Goal: Transaction & Acquisition: Purchase product/service

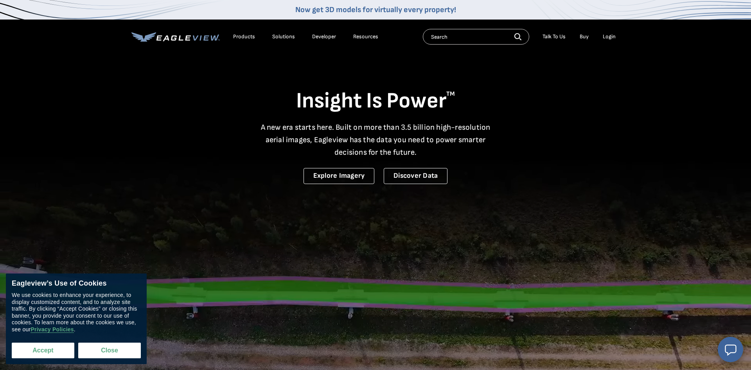
click at [34, 353] on button "Accept" at bounding box center [43, 351] width 63 height 16
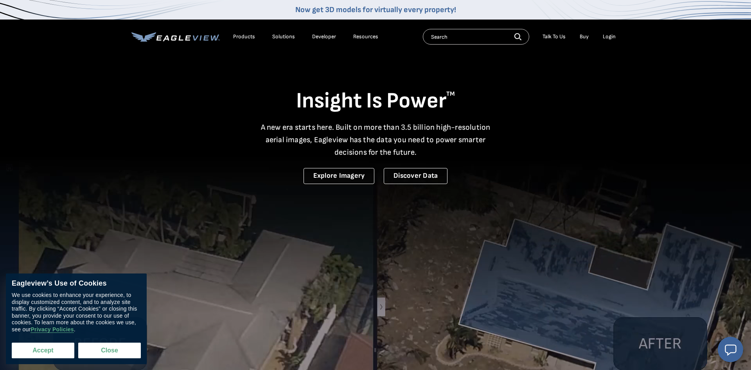
checkbox input "true"
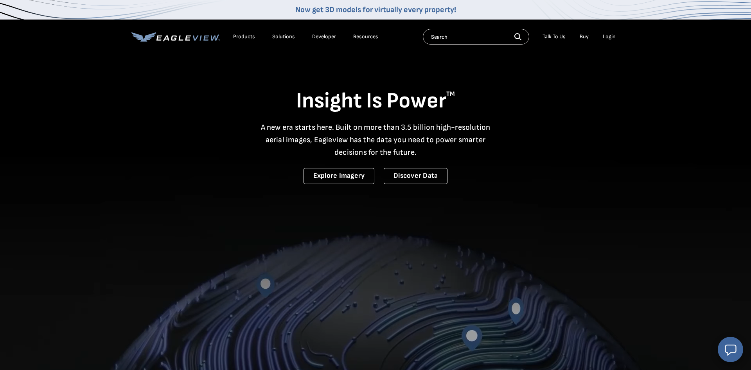
click at [611, 37] on div "Login" at bounding box center [609, 36] width 13 height 7
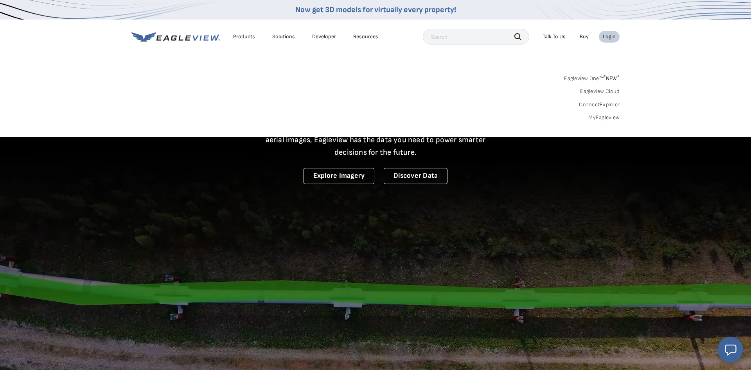
click at [612, 36] on div "Login" at bounding box center [609, 36] width 13 height 7
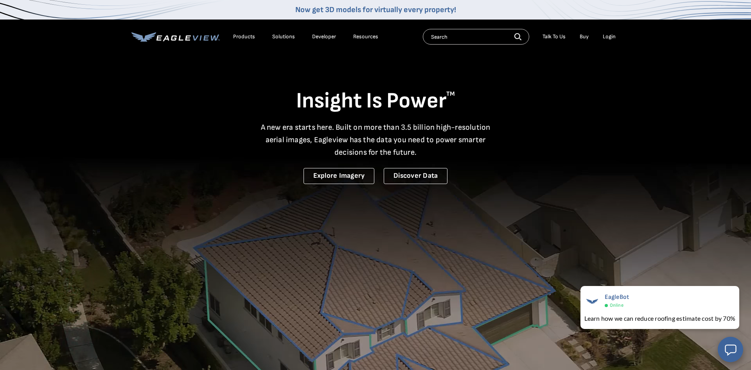
click at [245, 37] on div "Products" at bounding box center [244, 36] width 22 height 7
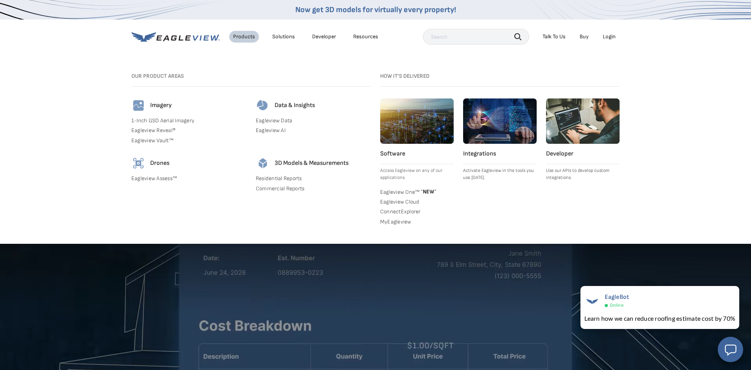
click at [277, 189] on link "Commercial Reports" at bounding box center [313, 188] width 115 height 7
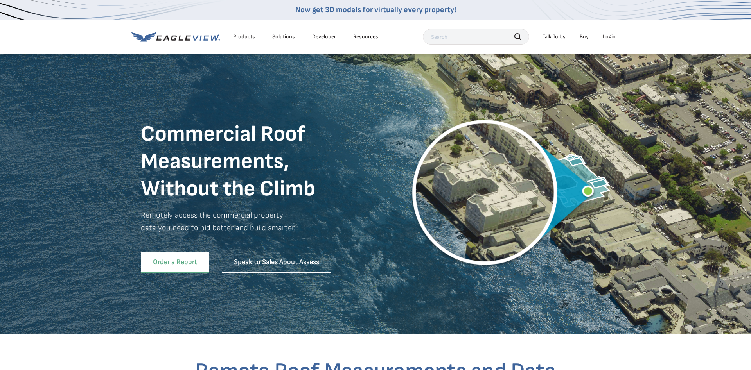
click at [172, 270] on link "Order a Report" at bounding box center [175, 262] width 68 height 21
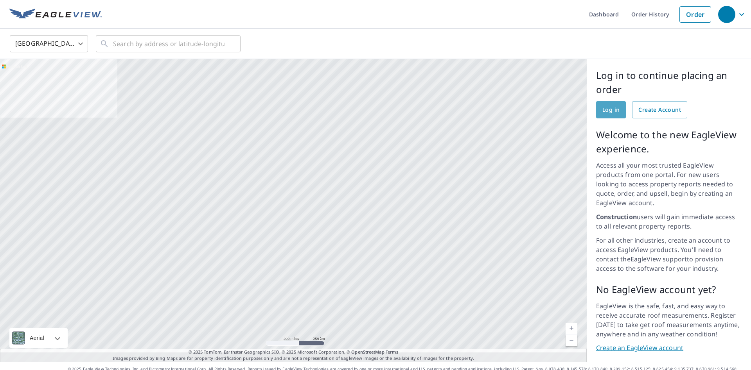
click at [609, 110] on span "Log in" at bounding box center [610, 110] width 17 height 10
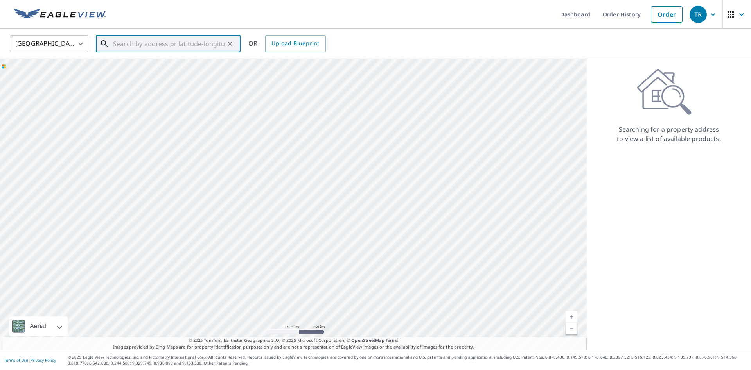
paste input "308 Watkins Ln, St Michaels, MD 21663"
click at [130, 66] on span "308 Watkins Ln" at bounding box center [172, 66] width 123 height 9
type input "308 Watkins Ln Saint Michaels, MD 21663"
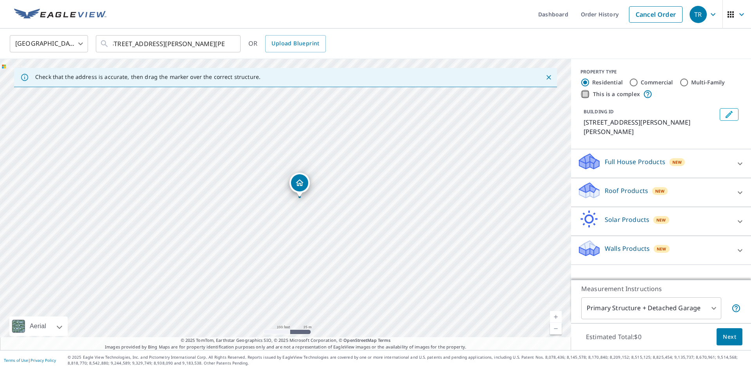
click at [585, 96] on input "This is a complex" at bounding box center [584, 94] width 9 height 9
checkbox input "true"
radio input "false"
radio input "true"
type input "4"
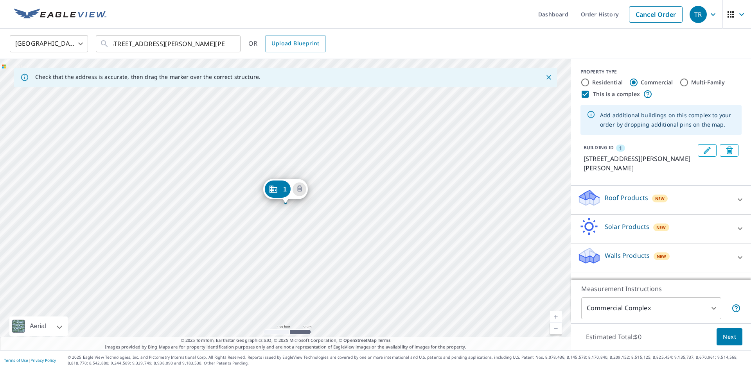
click at [228, 291] on div "1 308 Watkins Ln Saint Michaels, MD 21663" at bounding box center [285, 204] width 571 height 291
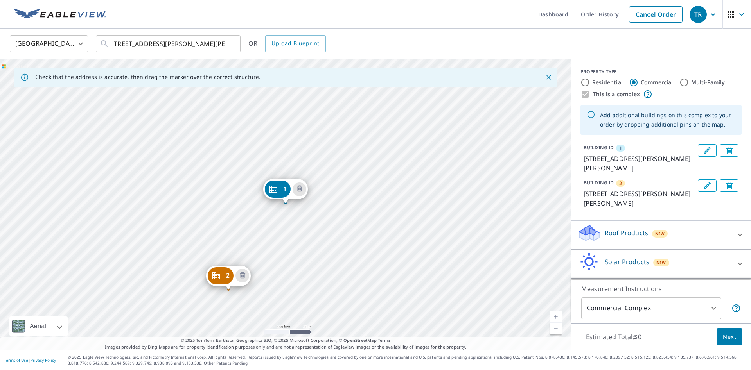
click at [242, 277] on icon "Delete building 2" at bounding box center [242, 275] width 9 height 9
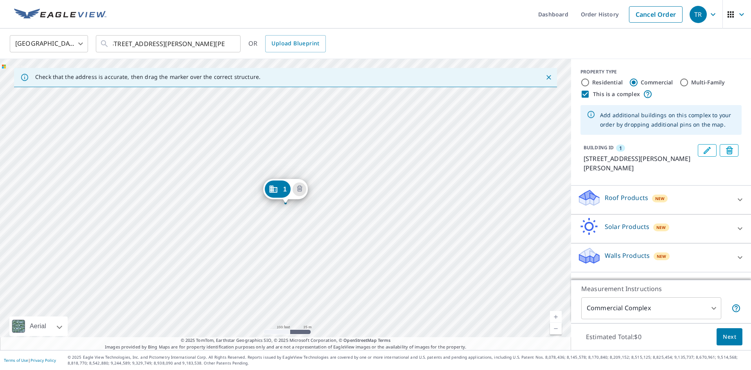
click at [280, 226] on div "1 308 Watkins Ln Saint Michaels, MD 21663" at bounding box center [285, 204] width 571 height 291
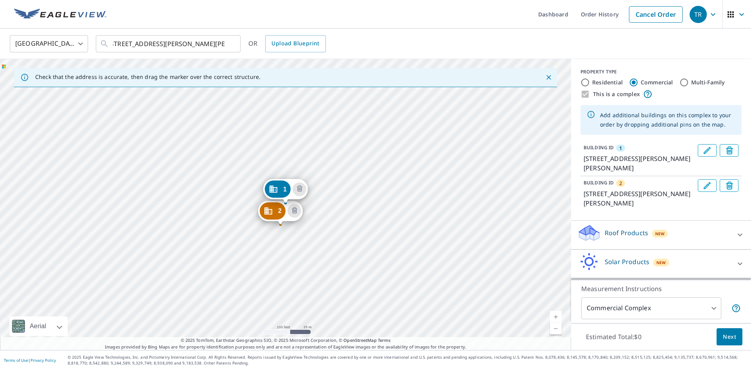
click at [237, 246] on div "2 308 Watkins Ln Saint Michaels, MD 21663 1 308 Watkins Ln Saint Michaels, MD 2…" at bounding box center [285, 204] width 571 height 291
click at [237, 247] on div "2 308 Watkins Ln Saint Michaels, MD 21663 1 308 Watkins Ln Saint Michaels, MD 2…" at bounding box center [285, 204] width 571 height 291
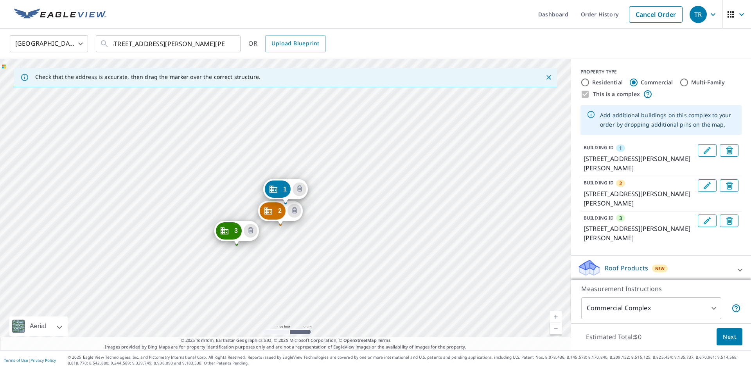
click at [230, 292] on div "2 308 Watkins Ln Saint Michaels, MD 21663 3 385 Watkins Ln Saint Michaels, MD 2…" at bounding box center [285, 204] width 571 height 291
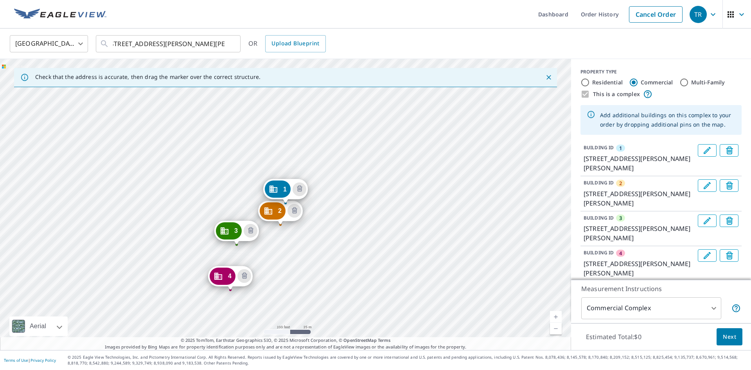
click at [290, 170] on div "2 308 Watkins Ln Saint Michaels, MD 21663 3 385 Watkins Ln Saint Michaels, MD 2…" at bounding box center [285, 204] width 571 height 291
click at [244, 279] on icon "Delete building 4" at bounding box center [244, 276] width 9 height 9
click at [251, 230] on icon "Delete building 3" at bounding box center [250, 231] width 2 height 2
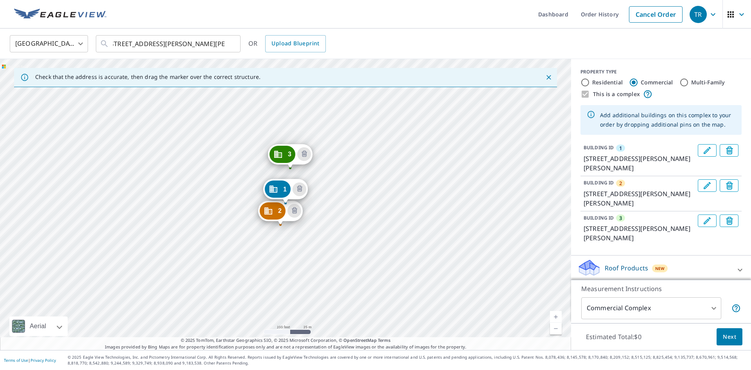
click at [295, 210] on icon "Delete building 2" at bounding box center [294, 211] width 2 height 2
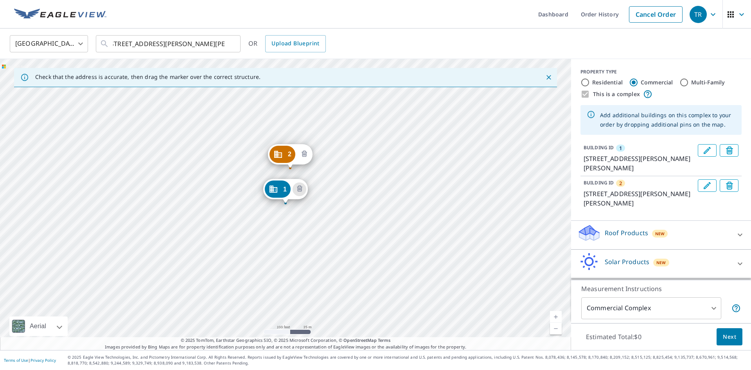
click at [306, 155] on icon "Delete building 2" at bounding box center [304, 154] width 9 height 9
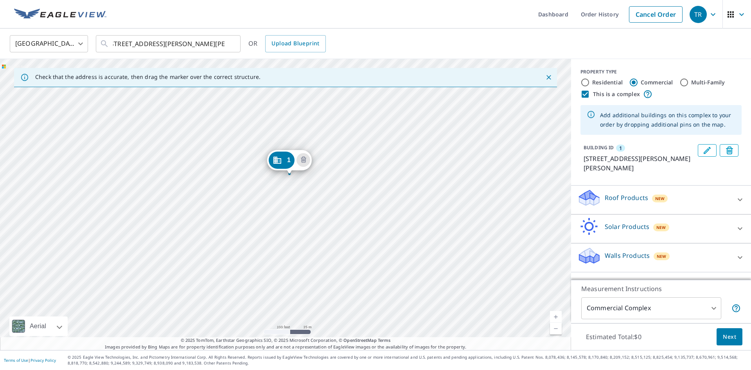
drag, startPoint x: 290, startPoint y: 195, endPoint x: 294, endPoint y: 165, distance: 29.6
click at [294, 165] on div "1 308 Watkins Ln Saint Michaels, MD 21663" at bounding box center [285, 204] width 571 height 291
click at [271, 235] on div "1 308 Watkins Ln Saint Michaels, MD 21663" at bounding box center [285, 204] width 571 height 291
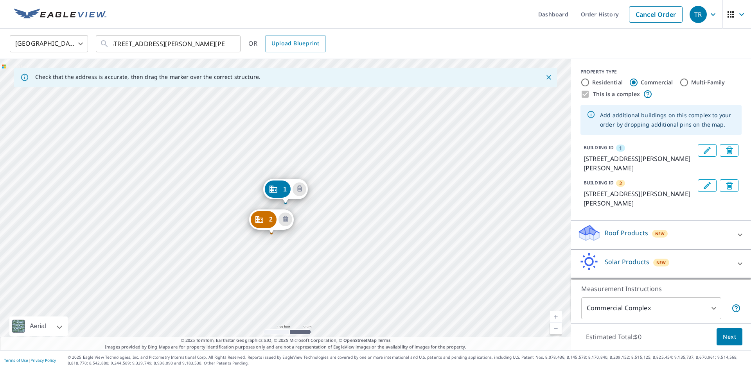
click at [297, 231] on div "2 308 Watkins Ln Saint Michaels, MD 21663 1 308 Watkins Ln Saint Michaels, MD 2…" at bounding box center [285, 204] width 571 height 291
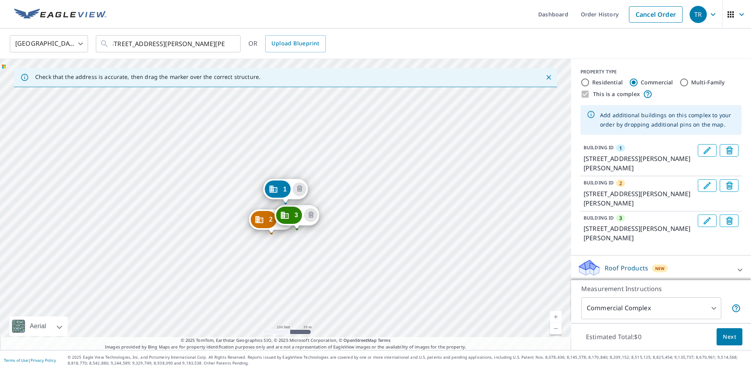
click at [293, 250] on div "2 308 Watkins Ln Saint Michaels, MD 21663 3 308 Watkins Ln Saint Michaels, MD 2…" at bounding box center [285, 204] width 571 height 291
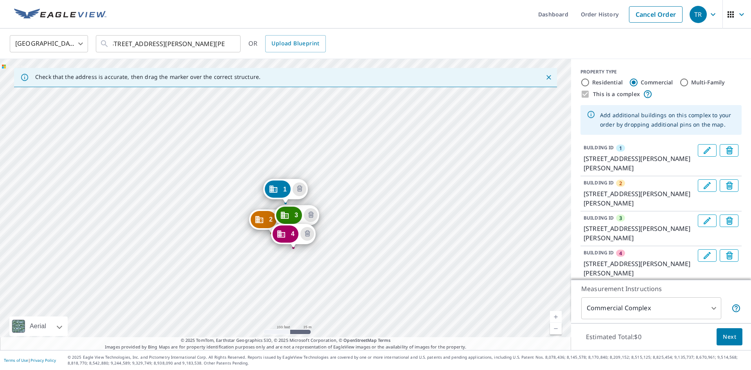
click at [261, 259] on div "2 308 Watkins Ln Saint Michaels, MD 21663 3 308 Watkins Ln Saint Michaels, MD 2…" at bounding box center [285, 204] width 571 height 291
click at [235, 272] on div "2 308 Watkins Ln Saint Michaels, MD 21663 3 308 Watkins Ln Saint Michaels, MD 2…" at bounding box center [285, 204] width 571 height 291
click at [225, 323] on div "2 308 Watkins Ln Saint Michaels, MD 21663 3 308 Watkins Ln Saint Michaels, MD 2…" at bounding box center [285, 204] width 571 height 291
click at [224, 320] on div "2 308 Watkins Ln Saint Michaels, MD 21663 3 308 Watkins Ln Saint Michaels, MD 2…" at bounding box center [285, 204] width 571 height 291
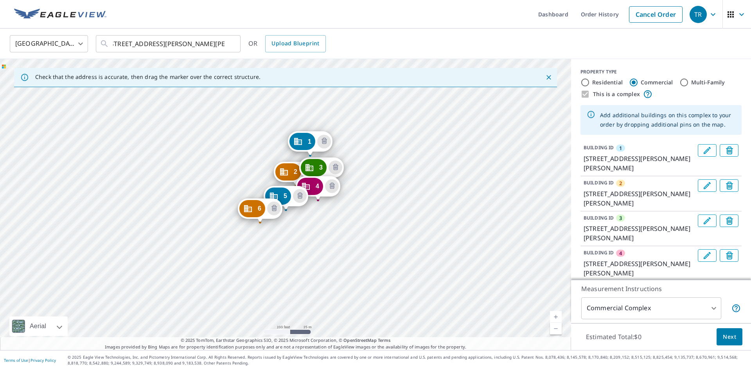
drag, startPoint x: 263, startPoint y: 303, endPoint x: 284, endPoint y: 257, distance: 50.6
click at [287, 255] on div "2 308 Watkins Ln Saint Michaels, MD 21663 3 308 Watkins Ln Saint Michaels, MD 2…" at bounding box center [285, 204] width 571 height 291
click at [248, 271] on div "2 308 Watkins Ln Saint Michaels, MD 21663 3 308 Watkins Ln Saint Michaels, MD 2…" at bounding box center [285, 204] width 571 height 291
click at [248, 269] on div "2 308 Watkins Ln Saint Michaels, MD 21663 3 308 Watkins Ln Saint Michaels, MD 2…" at bounding box center [285, 204] width 571 height 291
click at [251, 273] on div "2 308 Watkins Ln Saint Michaels, MD 21663 3 308 Watkins Ln Saint Michaels, MD 2…" at bounding box center [285, 204] width 571 height 291
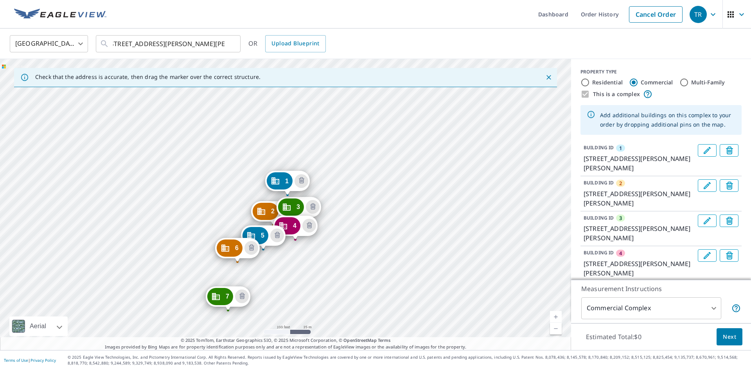
drag, startPoint x: 375, startPoint y: 246, endPoint x: 374, endPoint y: 253, distance: 6.4
click at [375, 251] on div "2 308 Watkins Ln Saint Michaels, MD 21663 3 308 Watkins Ln Saint Michaels, MD 2…" at bounding box center [285, 204] width 571 height 291
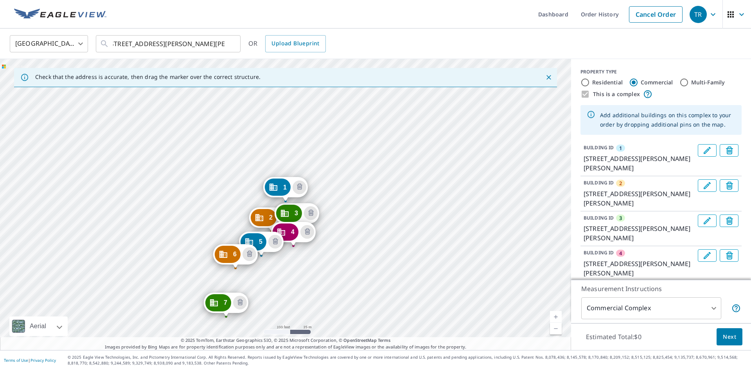
click at [726, 339] on span "Next" at bounding box center [729, 337] width 13 height 10
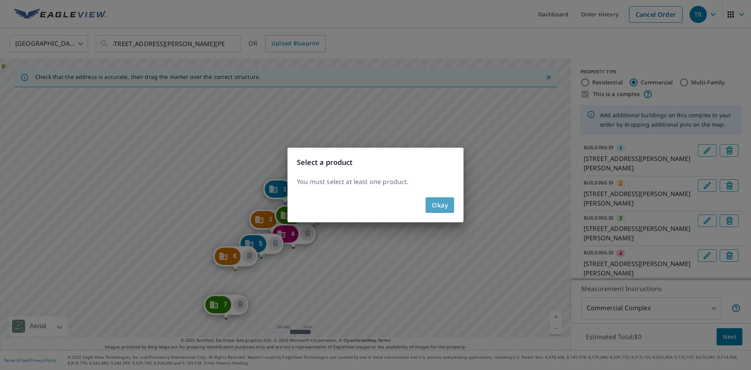
click at [438, 205] on span "Okay" at bounding box center [440, 205] width 16 height 11
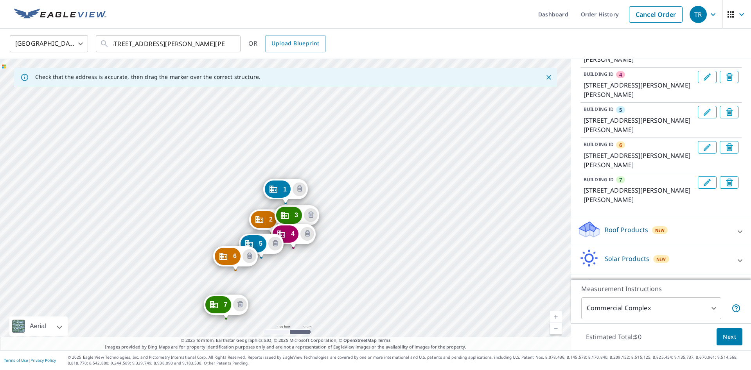
scroll to position [205, 0]
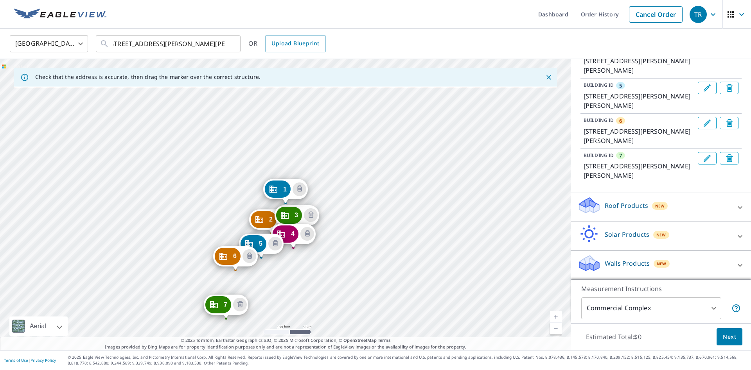
click at [740, 207] on icon at bounding box center [739, 207] width 9 height 9
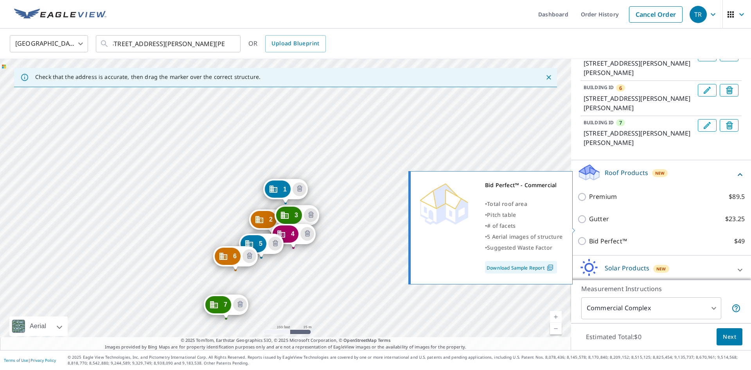
scroll to position [256, 0]
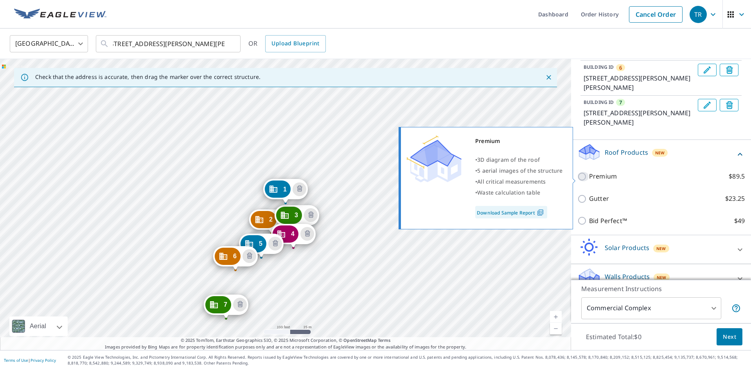
click at [580, 179] on input "Premium $89.5" at bounding box center [583, 176] width 12 height 9
checkbox input "true"
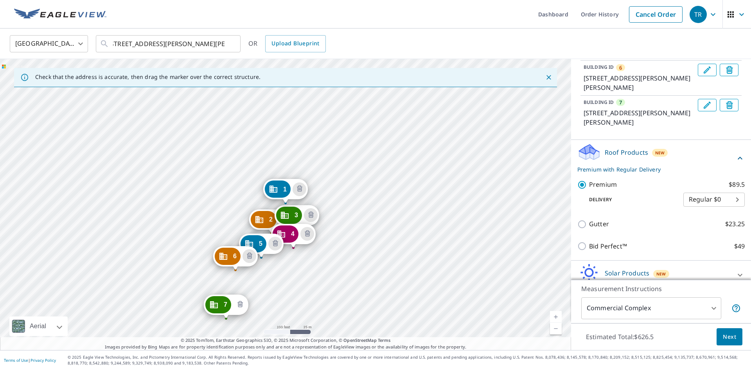
click at [237, 306] on icon "Delete building 7" at bounding box center [239, 304] width 9 height 9
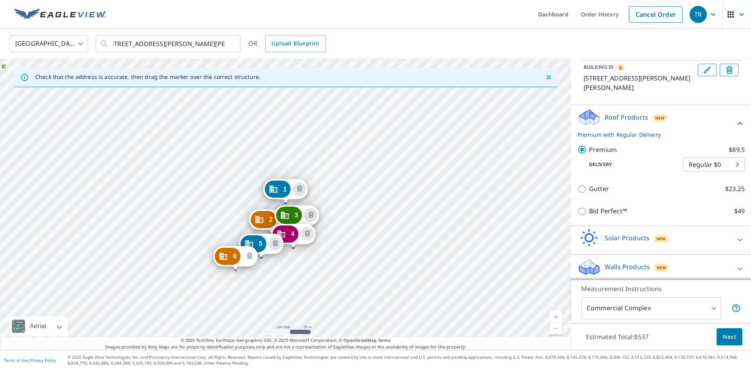
click at [249, 257] on icon "Delete building 6" at bounding box center [249, 256] width 9 height 9
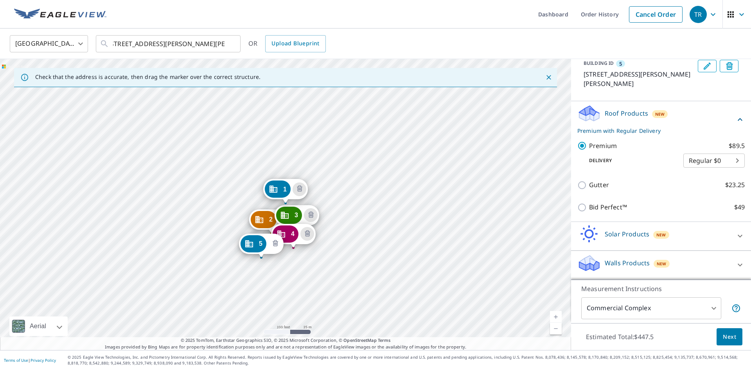
click at [275, 245] on icon "Delete building 5" at bounding box center [275, 243] width 2 height 2
click at [308, 234] on icon "Delete building 4" at bounding box center [307, 234] width 9 height 9
click at [312, 214] on icon "Delete building 3" at bounding box center [310, 215] width 2 height 2
click at [287, 219] on icon "Delete building 2" at bounding box center [285, 219] width 9 height 9
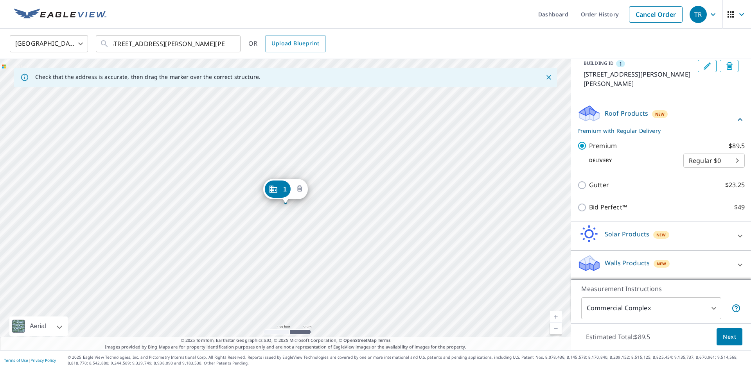
click at [299, 188] on icon "Delete building 1" at bounding box center [299, 189] width 2 height 2
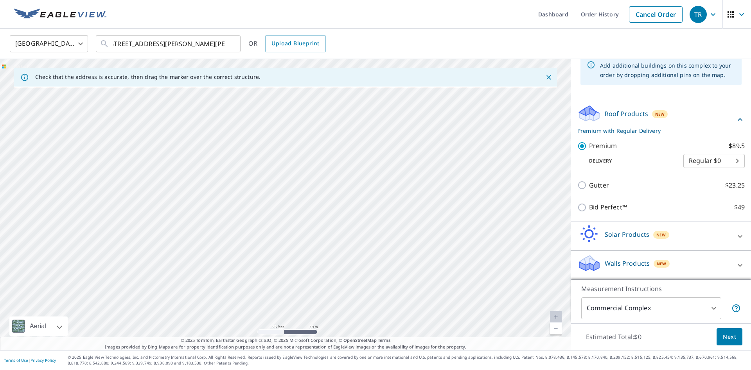
drag, startPoint x: 354, startPoint y: 261, endPoint x: 396, endPoint y: 325, distance: 76.8
click at [403, 346] on div "Check that the address is accurate, then drag the marker over the correct struc…" at bounding box center [285, 204] width 571 height 291
click at [428, 250] on div at bounding box center [285, 204] width 571 height 291
drag, startPoint x: 420, startPoint y: 299, endPoint x: 490, endPoint y: 121, distance: 191.0
click at [494, 112] on div at bounding box center [285, 204] width 571 height 291
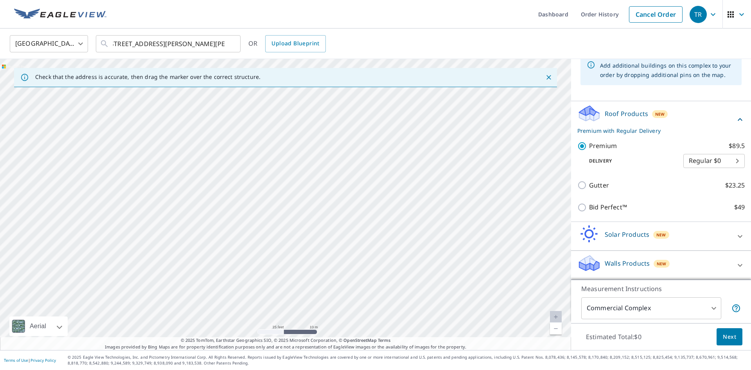
drag, startPoint x: 438, startPoint y: 251, endPoint x: 444, endPoint y: 194, distance: 57.4
click at [450, 187] on div at bounding box center [285, 204] width 571 height 291
click at [278, 225] on div at bounding box center [285, 204] width 571 height 291
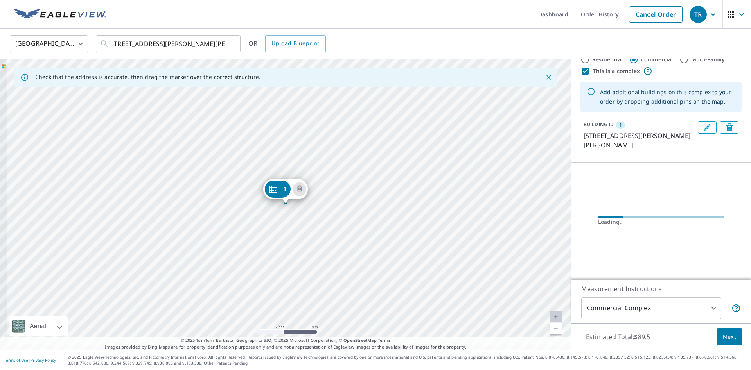
scroll to position [23, 0]
drag, startPoint x: 336, startPoint y: 213, endPoint x: 336, endPoint y: 350, distance: 137.3
click at [336, 350] on div "Check that the address is accurate, then drag the marker over the correct struc…" at bounding box center [285, 204] width 571 height 291
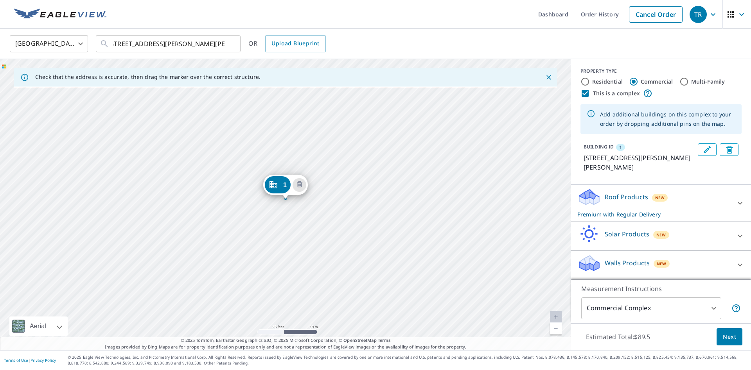
scroll to position [1, 0]
drag, startPoint x: 264, startPoint y: 290, endPoint x: 268, endPoint y: 291, distance: 3.9
click at [264, 290] on div "1 389 Watkins Ln Saint Michaels, MD 21663" at bounding box center [285, 204] width 571 height 291
click at [318, 180] on icon "Delete building 1" at bounding box center [317, 181] width 2 height 2
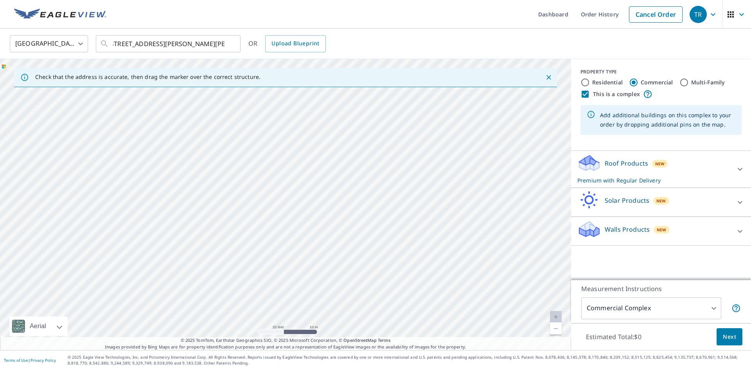
drag, startPoint x: 363, startPoint y: 197, endPoint x: 268, endPoint y: 309, distance: 146.8
click at [270, 308] on div at bounding box center [285, 204] width 571 height 291
click at [312, 208] on div at bounding box center [285, 204] width 571 height 291
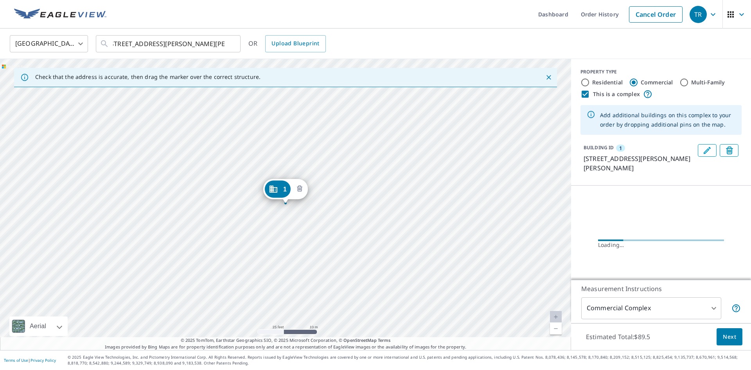
click at [300, 188] on icon "Delete building 1" at bounding box center [299, 189] width 2 height 2
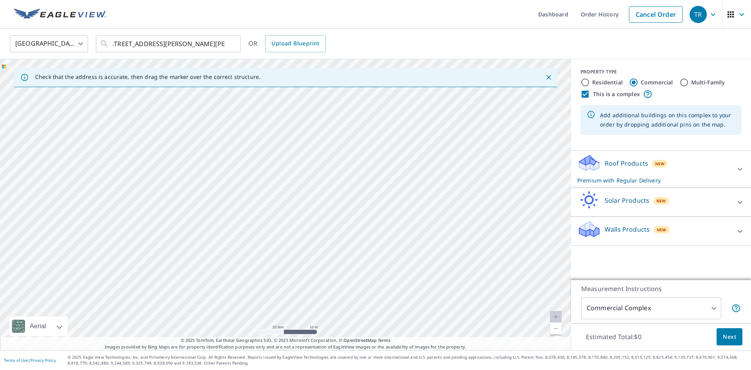
drag, startPoint x: 382, startPoint y: 184, endPoint x: 262, endPoint y: 327, distance: 187.1
click at [261, 329] on div at bounding box center [285, 204] width 571 height 291
drag, startPoint x: 377, startPoint y: 193, endPoint x: 348, endPoint y: 238, distance: 53.2
click at [348, 238] on div at bounding box center [285, 204] width 571 height 291
click at [325, 256] on div at bounding box center [285, 204] width 571 height 291
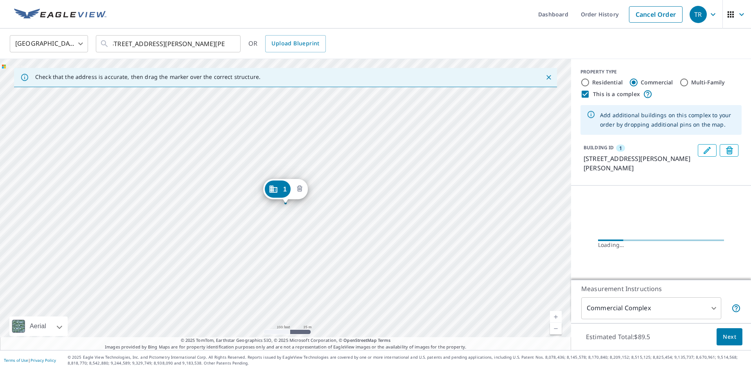
click at [299, 191] on icon "Delete building 1" at bounding box center [299, 189] width 5 height 6
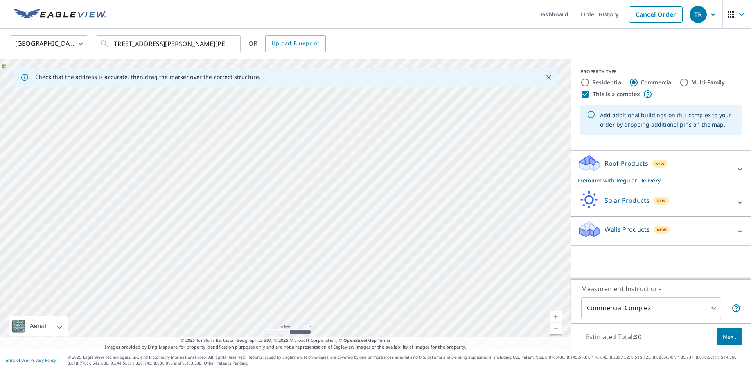
click at [314, 173] on div at bounding box center [285, 204] width 571 height 291
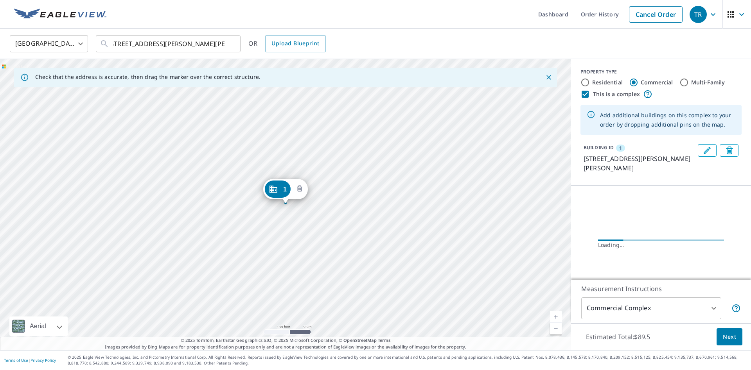
click at [298, 187] on icon "Delete building 1" at bounding box center [299, 189] width 5 height 6
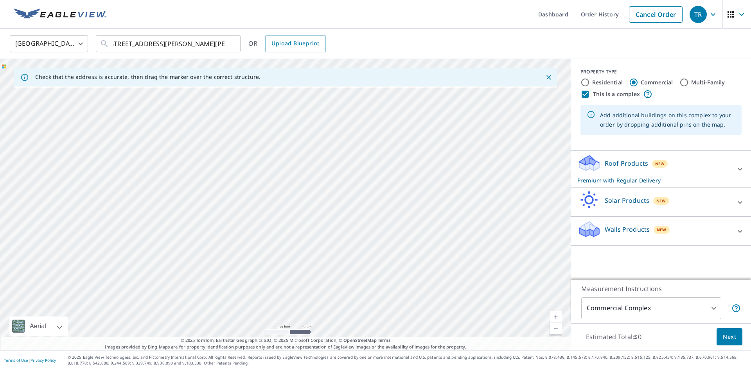
drag, startPoint x: 357, startPoint y: 158, endPoint x: 364, endPoint y: 275, distance: 117.2
click at [364, 275] on div at bounding box center [285, 204] width 571 height 291
drag, startPoint x: 416, startPoint y: 226, endPoint x: 385, endPoint y: 192, distance: 46.0
click at [385, 192] on div at bounding box center [285, 204] width 571 height 291
drag, startPoint x: 377, startPoint y: 156, endPoint x: 371, endPoint y: 370, distance: 214.0
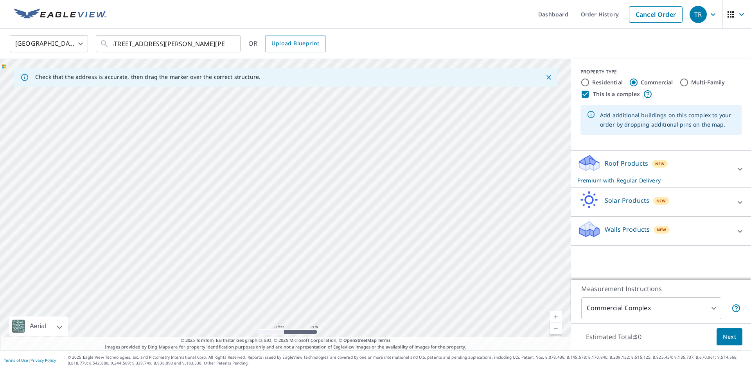
drag, startPoint x: 432, startPoint y: 265, endPoint x: 358, endPoint y: 363, distance: 122.9
click at [361, 361] on div "Dashboard Order History Cancel Order TR United States US ​ 389 Watkins Ln, Sain…" at bounding box center [375, 185] width 751 height 370
click at [378, 301] on div at bounding box center [285, 204] width 571 height 291
drag, startPoint x: 467, startPoint y: 225, endPoint x: 393, endPoint y: 312, distance: 114.3
click at [395, 312] on div at bounding box center [285, 204] width 571 height 291
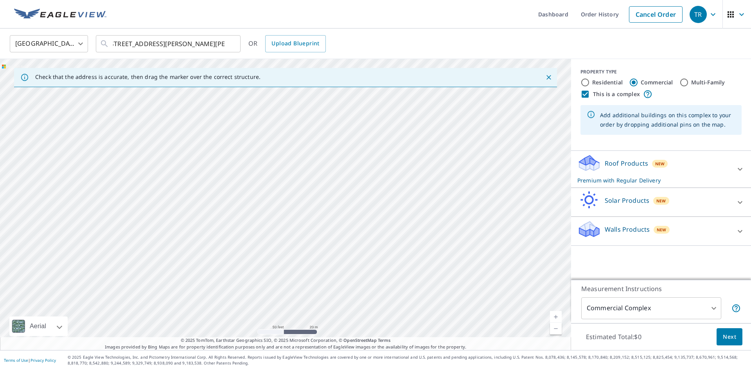
click at [386, 190] on div at bounding box center [285, 204] width 571 height 291
type input "308 Watkins Ln, Saint Michaels, MD, 21663"
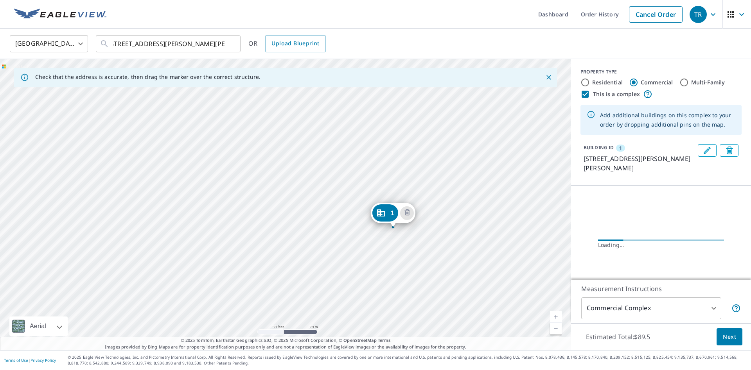
drag, startPoint x: 361, startPoint y: 216, endPoint x: 468, endPoint y: 239, distance: 109.9
click at [468, 239] on div "1 308 Watkins Ln Saint Michaels, MD 21663" at bounding box center [285, 204] width 571 height 291
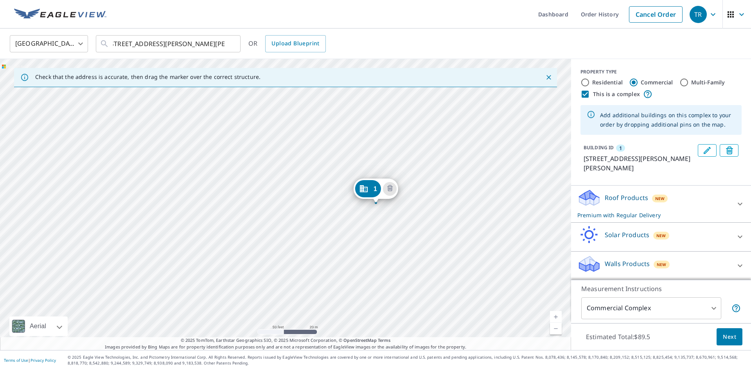
drag, startPoint x: 383, startPoint y: 237, endPoint x: 473, endPoint y: 237, distance: 90.4
click at [473, 237] on div "1 308 Watkins Ln Saint Michaels, MD 21663" at bounding box center [285, 204] width 571 height 291
drag, startPoint x: 460, startPoint y: 240, endPoint x: 382, endPoint y: 255, distance: 79.3
click at [382, 253] on div "1 308 Watkins Ln Saint Michaels, MD 21663" at bounding box center [285, 204] width 571 height 291
click at [739, 205] on icon at bounding box center [740, 204] width 5 height 3
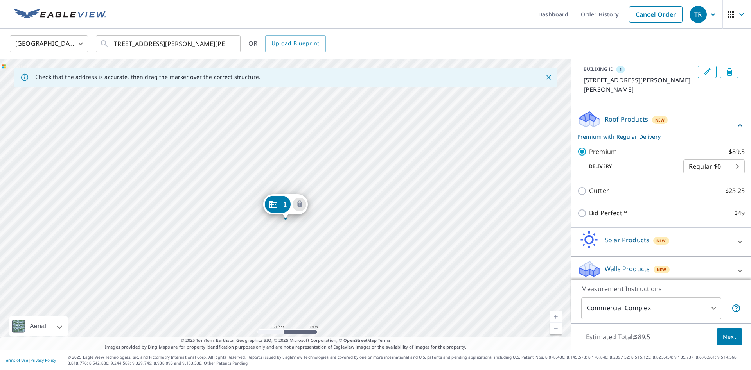
scroll to position [85, 0]
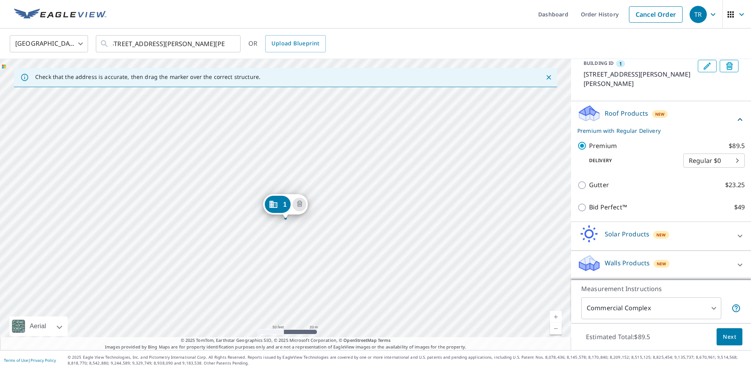
click at [729, 337] on span "Next" at bounding box center [729, 337] width 13 height 10
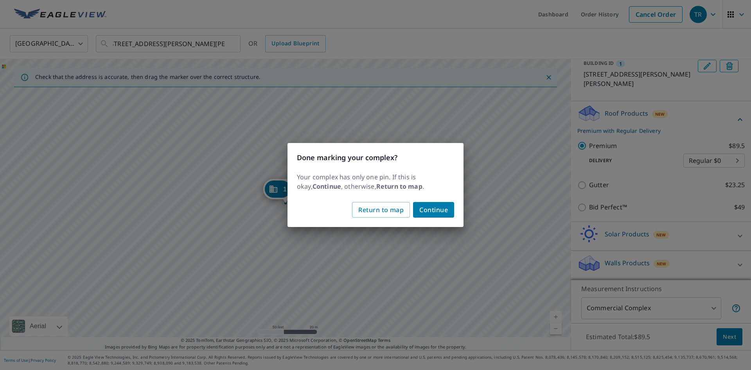
click at [429, 210] on span "Continue" at bounding box center [433, 210] width 29 height 11
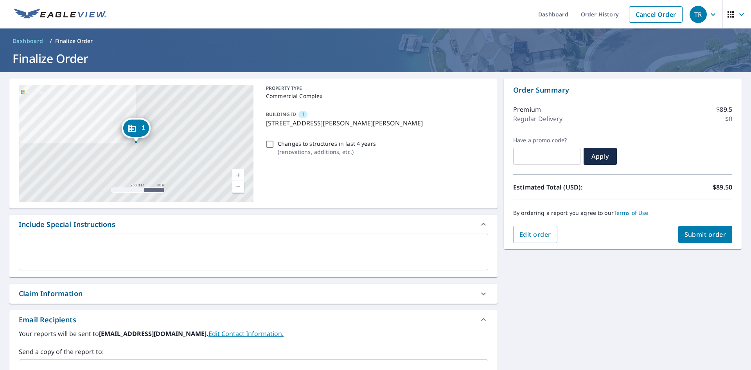
scroll to position [122, 0]
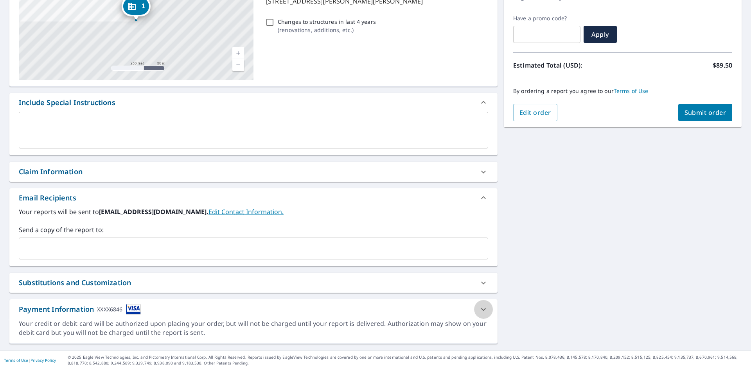
click at [484, 311] on icon at bounding box center [483, 309] width 9 height 9
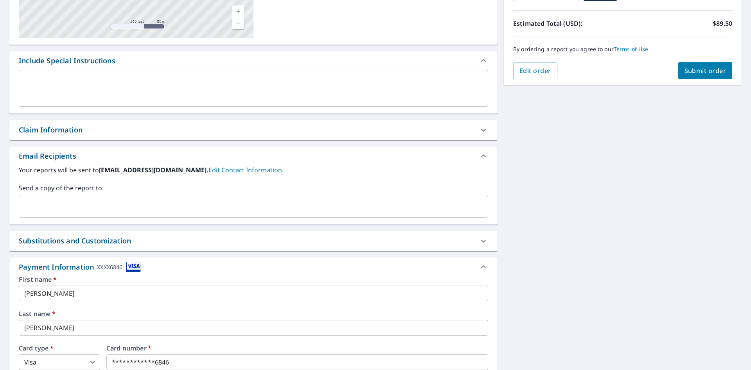
scroll to position [0, 0]
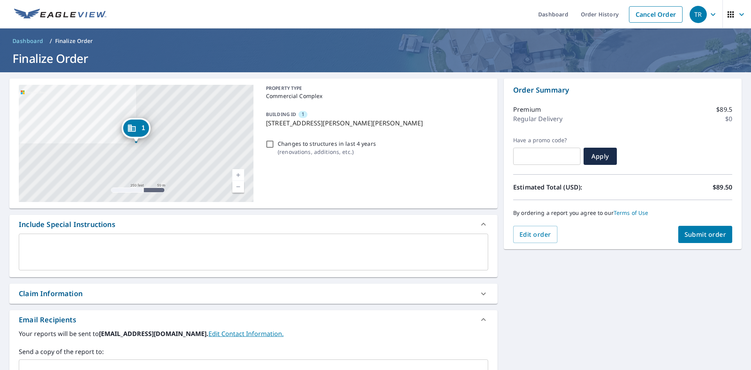
click at [702, 235] on span "Submit order" at bounding box center [705, 234] width 42 height 9
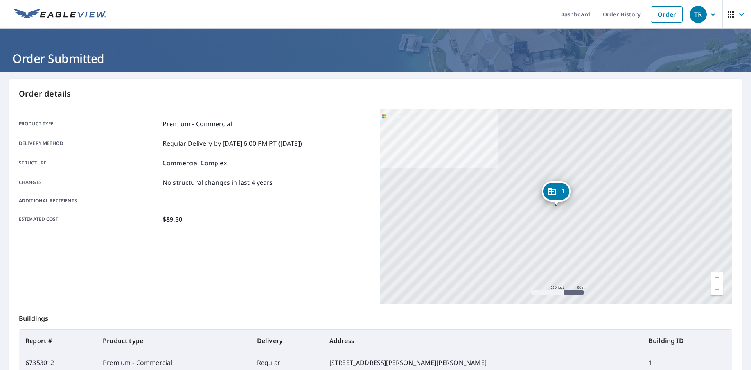
scroll to position [90, 0]
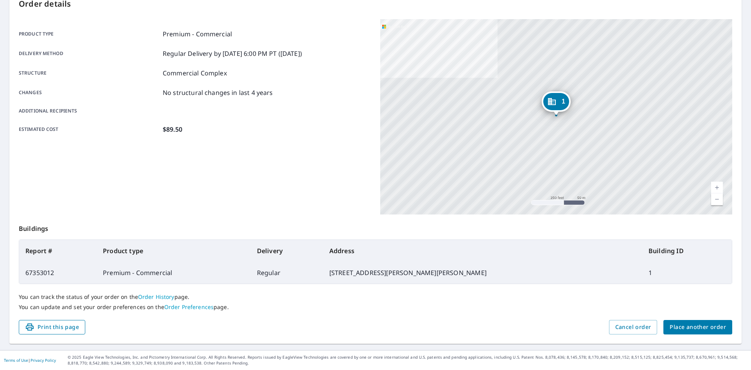
click at [51, 329] on span "Print this page" at bounding box center [52, 328] width 54 height 10
